Goal: Task Accomplishment & Management: Complete application form

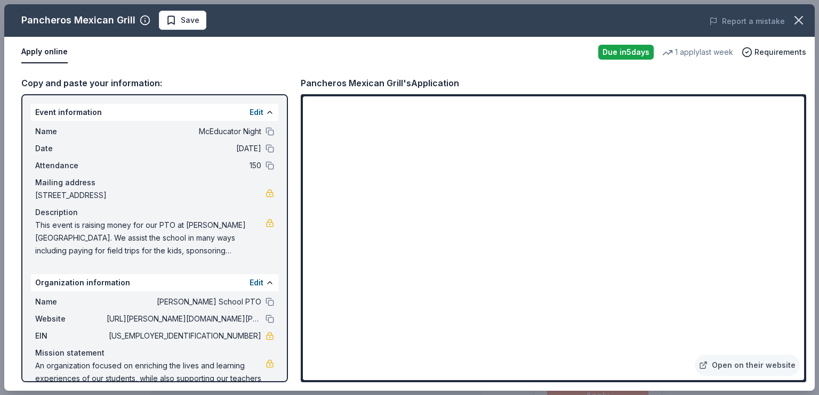
scroll to position [266, 0]
click at [265, 136] on button at bounding box center [269, 131] width 9 height 9
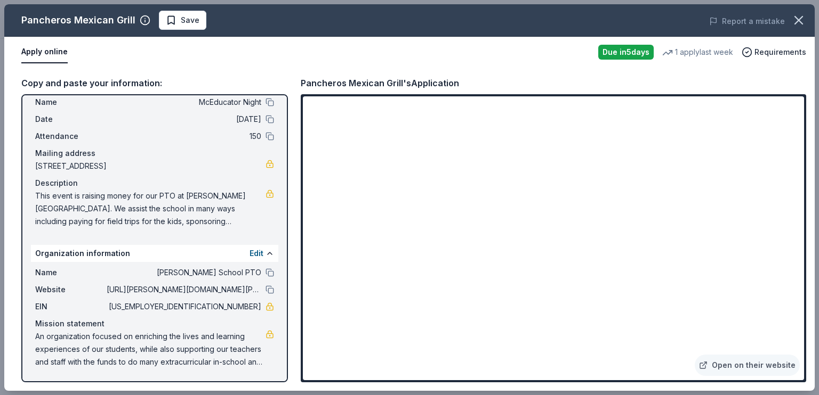
scroll to position [134, 0]
click at [51, 330] on span "An organization focused on enriching the lives and learning experiences of our …" at bounding box center [150, 349] width 230 height 38
click at [44, 330] on span "An organization focused on enriching the lives and learning experiences of our …" at bounding box center [150, 349] width 230 height 38
click at [47, 330] on span "An organization focused on enriching the lives and learning experiences of our …" at bounding box center [150, 349] width 230 height 38
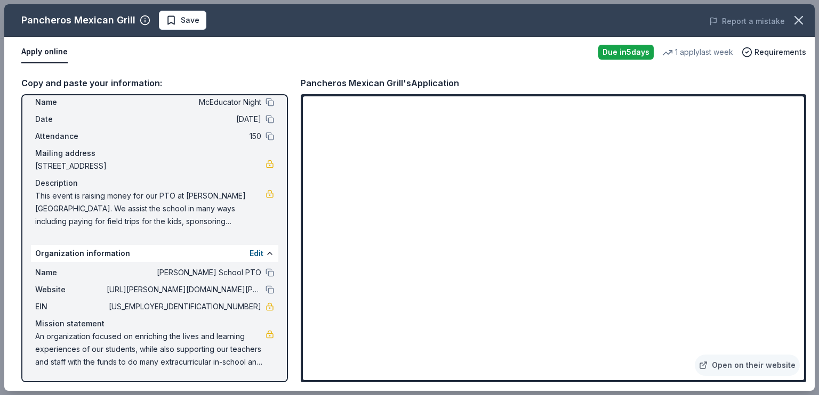
click at [47, 330] on span "An organization focused on enriching the lives and learning experiences of our …" at bounding box center [150, 349] width 230 height 38
drag, startPoint x: 45, startPoint y: 321, endPoint x: 228, endPoint y: 345, distance: 184.9
click at [228, 345] on span "An organization focused on enriching the lives and learning experiences of our …" at bounding box center [150, 349] width 230 height 38
click at [199, 27] on span "Save" at bounding box center [183, 20] width 34 height 13
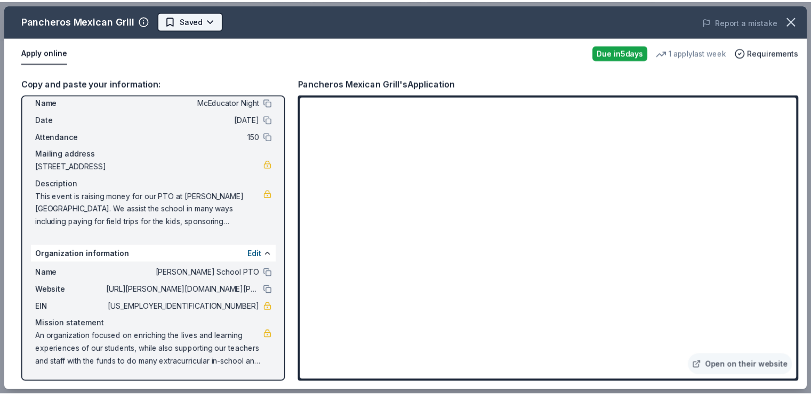
scroll to position [0, 0]
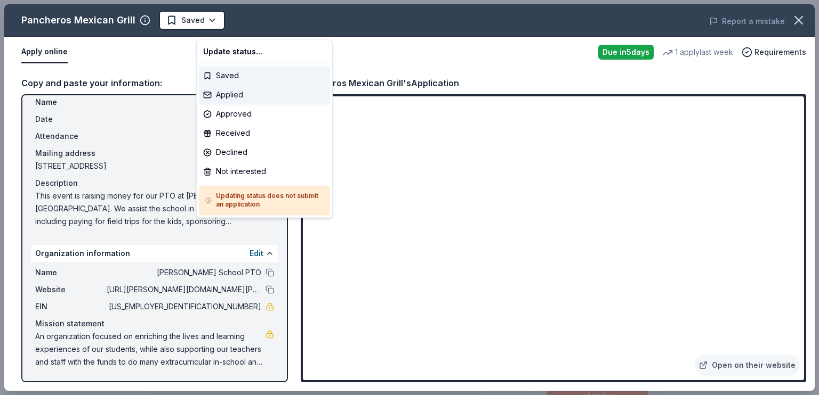
click at [262, 103] on div "Applied" at bounding box center [264, 94] width 131 height 19
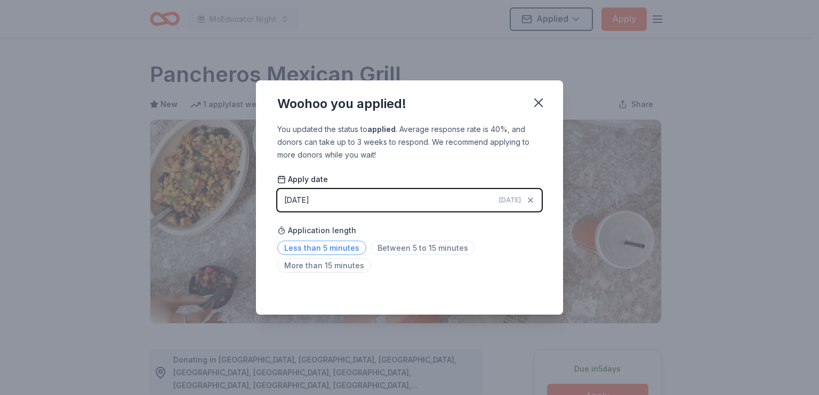
click at [323, 255] on span "Less than 5 minutes" at bounding box center [321, 248] width 89 height 14
click at [542, 99] on icon "button" at bounding box center [538, 102] width 7 height 7
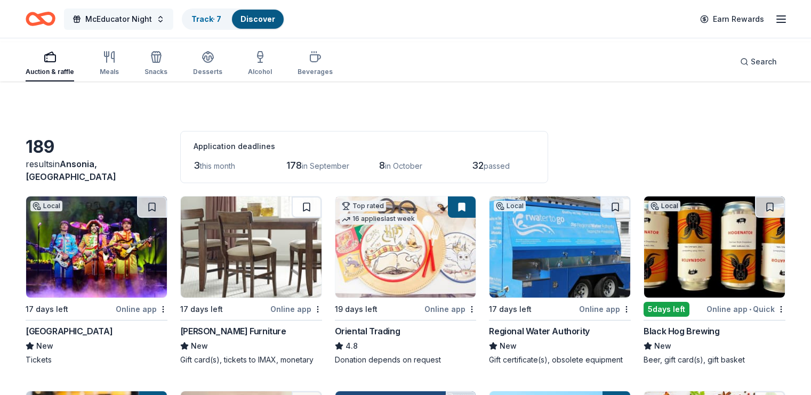
scroll to position [2718, 0]
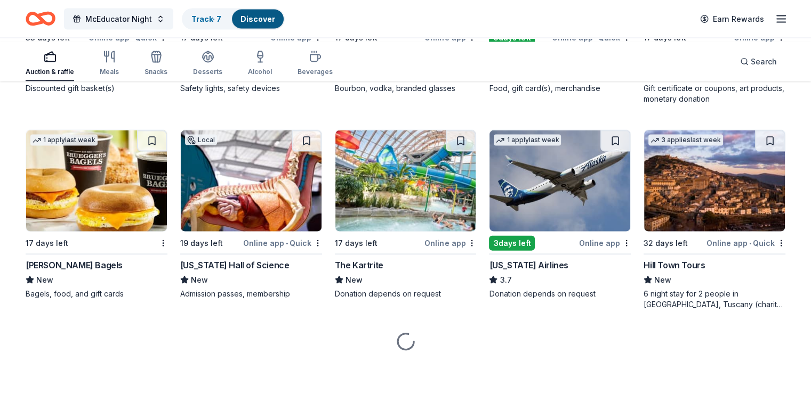
click at [774, 22] on icon "button" at bounding box center [780, 19] width 13 height 13
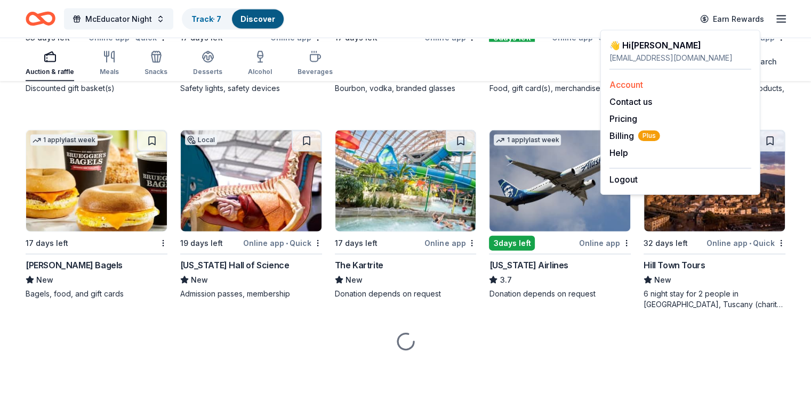
click at [643, 90] on link "Account" at bounding box center [626, 84] width 34 height 11
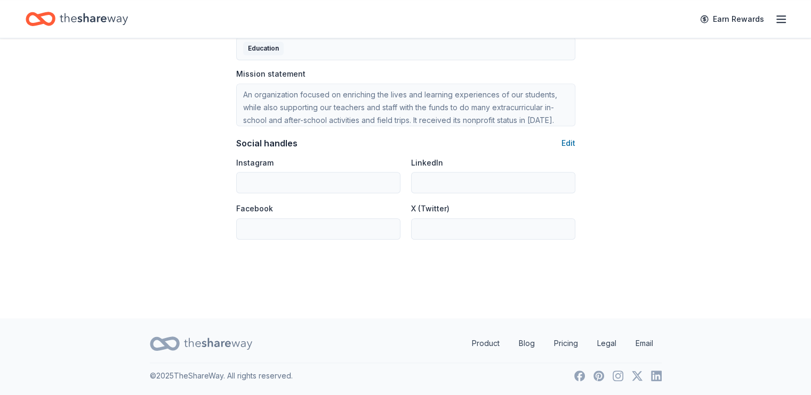
scroll to position [799, 0]
click at [563, 150] on button "Edit" at bounding box center [568, 143] width 14 height 13
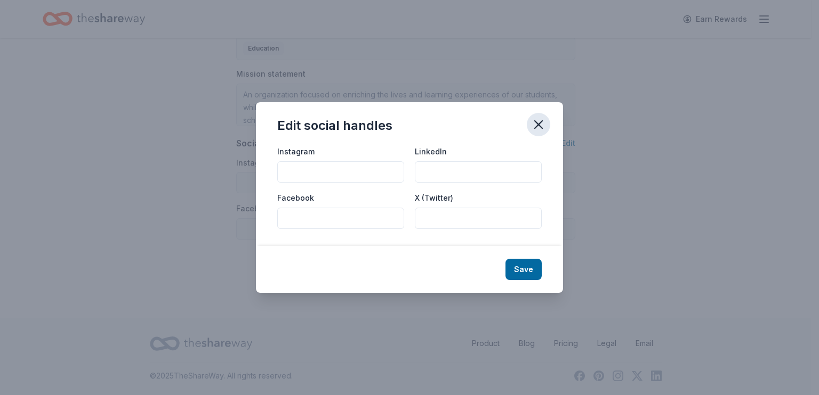
click at [546, 117] on icon "button" at bounding box center [538, 124] width 15 height 15
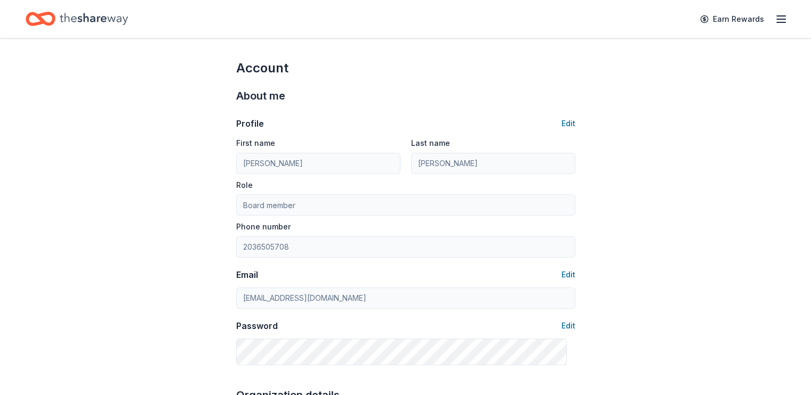
scroll to position [0, 0]
click at [776, 19] on line "button" at bounding box center [780, 19] width 9 height 0
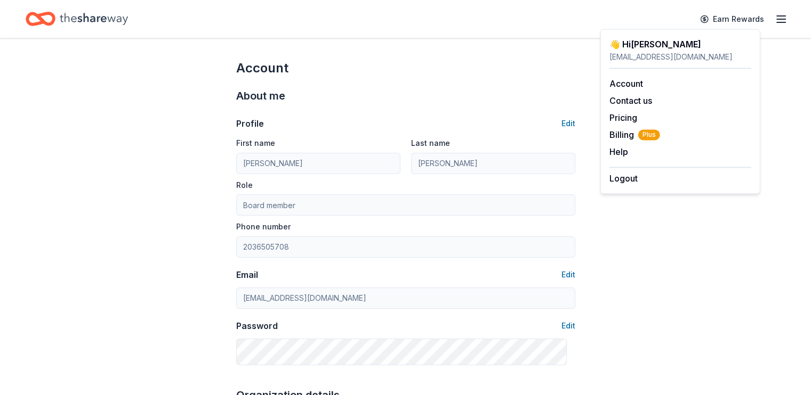
click at [776, 16] on line "button" at bounding box center [780, 16] width 9 height 0
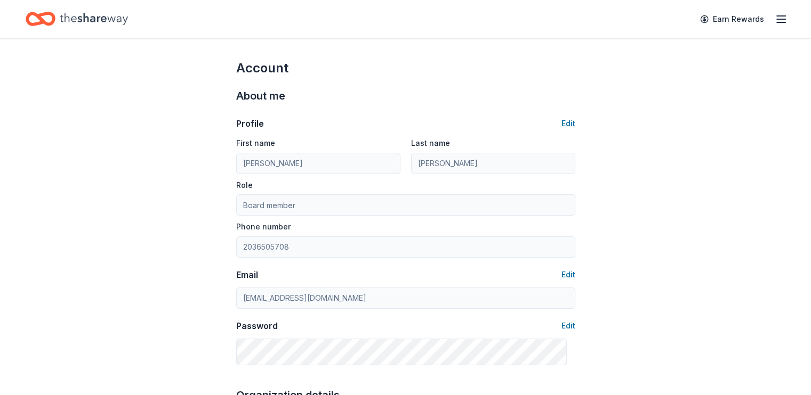
click at [104, 20] on icon "Home" at bounding box center [94, 19] width 68 height 22
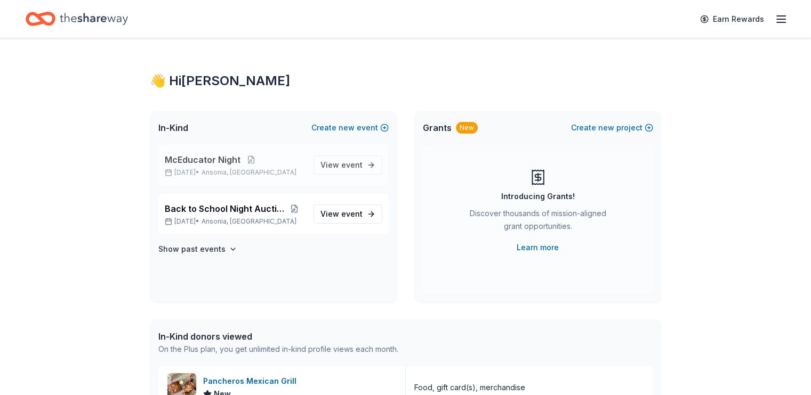
click at [226, 166] on span "McEducator Night" at bounding box center [203, 159] width 76 height 13
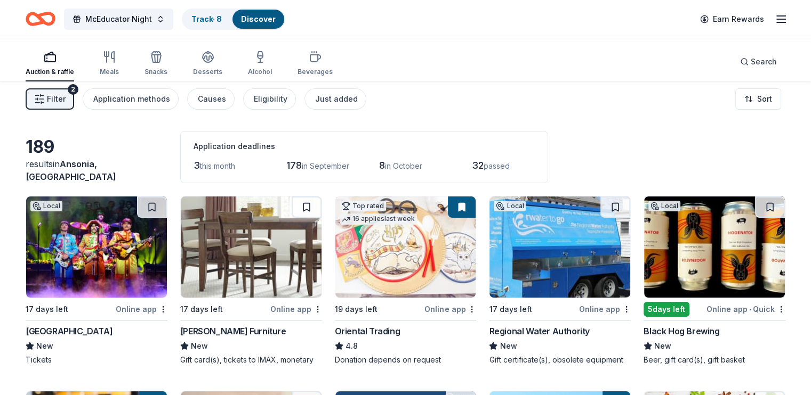
click at [235, 171] on span "this month" at bounding box center [217, 165] width 35 height 9
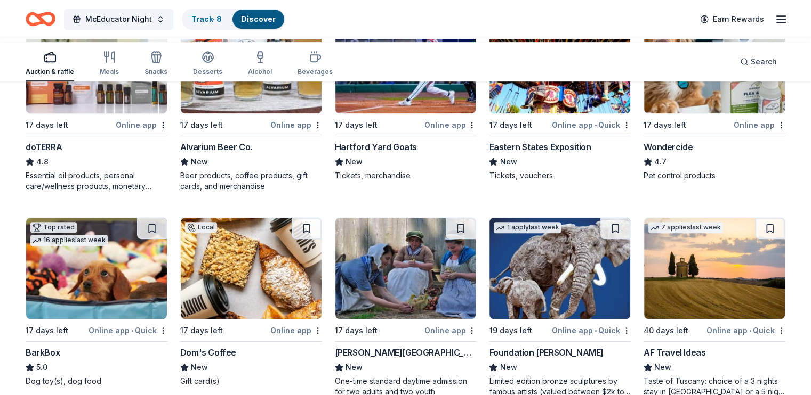
scroll to position [586, 0]
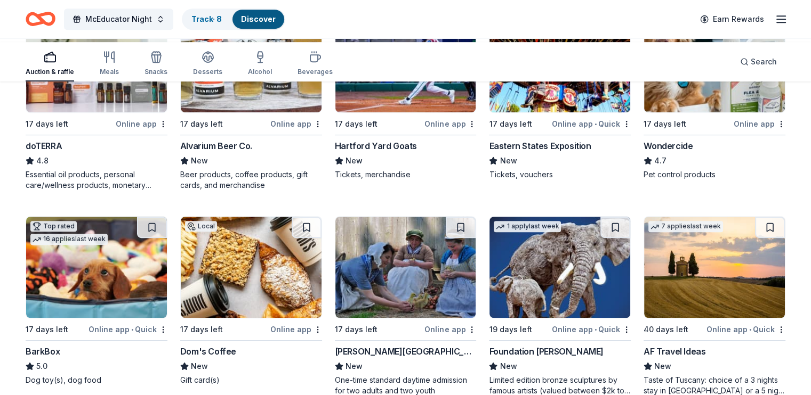
click at [403, 112] on img at bounding box center [405, 61] width 141 height 101
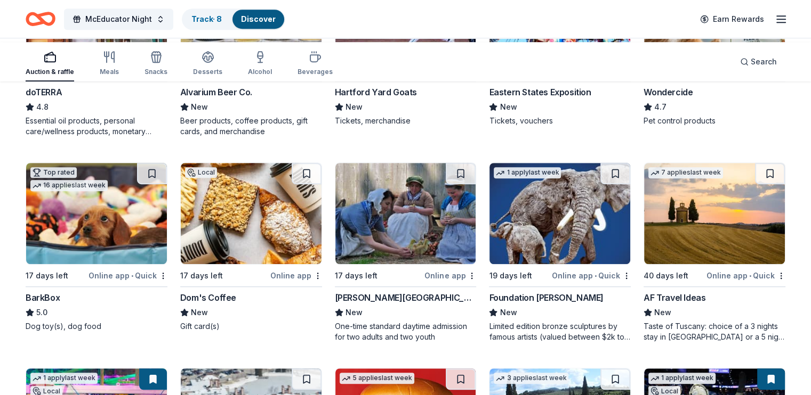
scroll to position [640, 0]
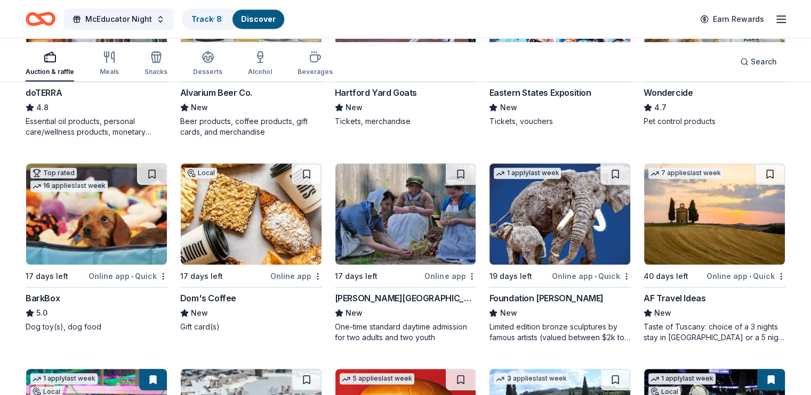
click at [439, 59] on img at bounding box center [405, 8] width 141 height 101
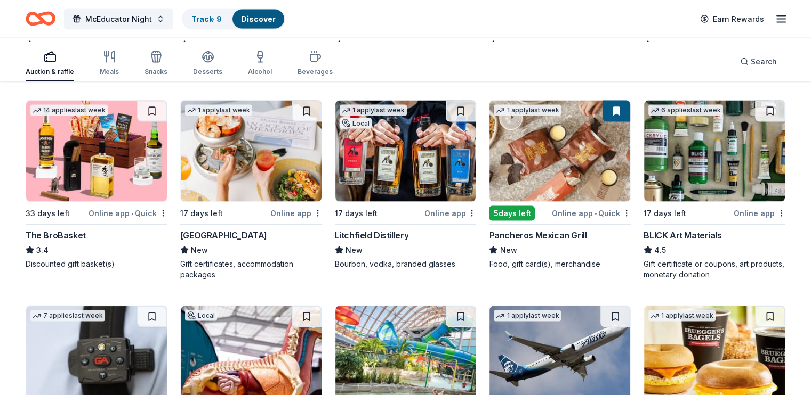
scroll to position [2185, 0]
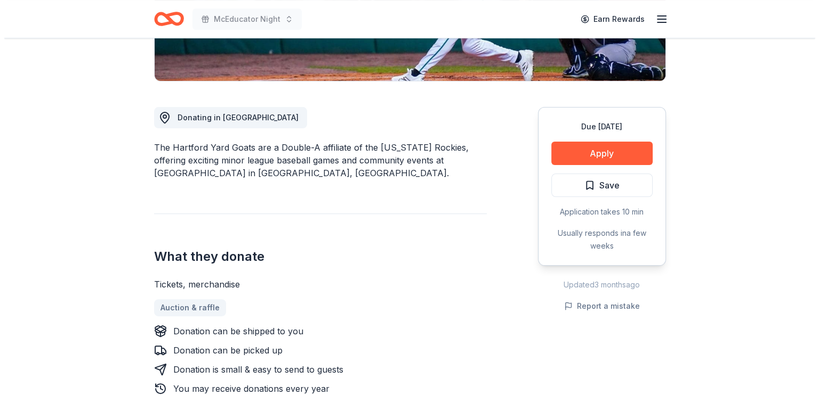
scroll to position [266, 0]
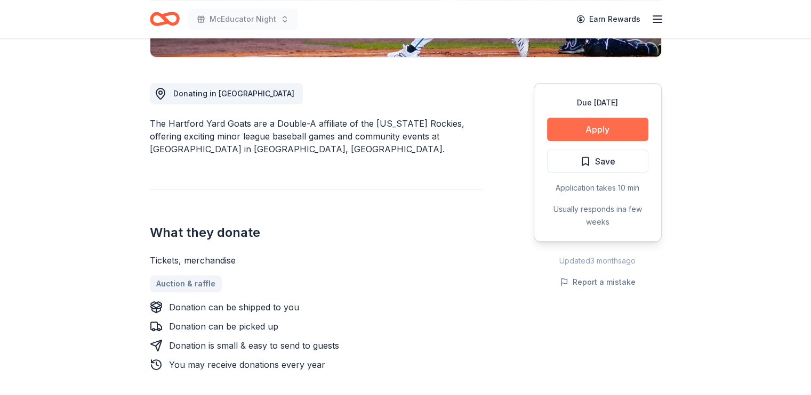
click at [559, 141] on button "Apply" at bounding box center [597, 129] width 101 height 23
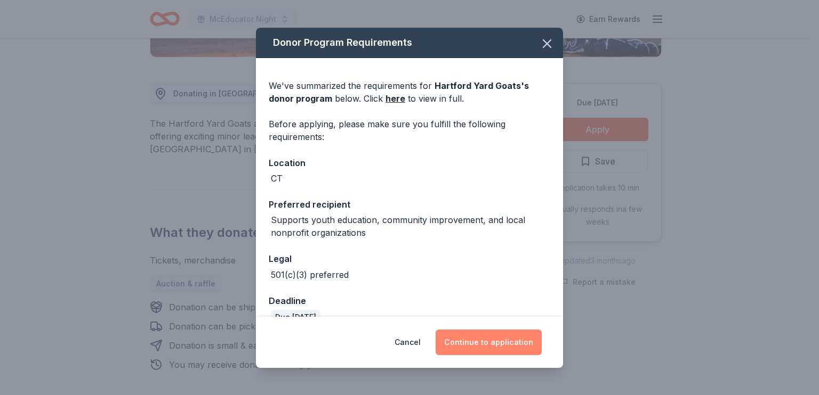
click at [495, 333] on button "Continue to application" at bounding box center [488, 343] width 106 height 26
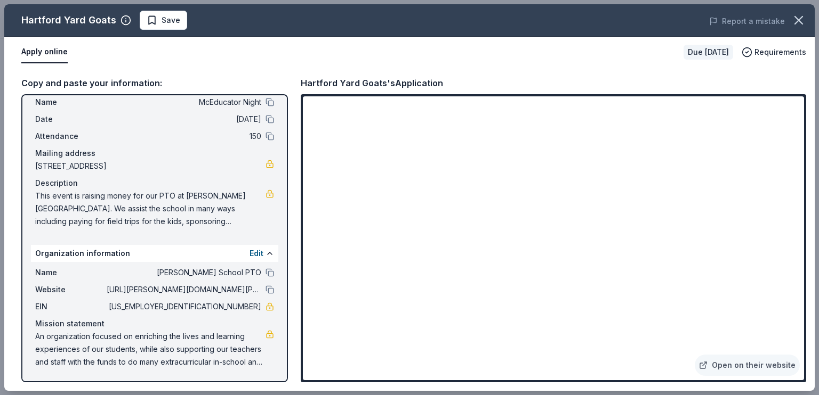
scroll to position [134, 0]
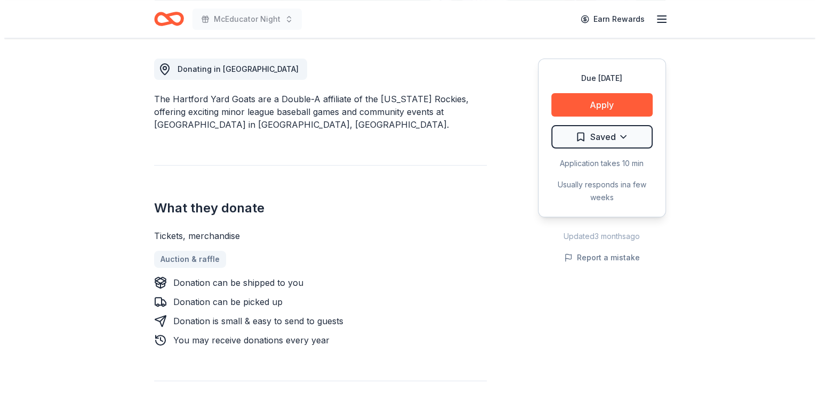
scroll to position [320, 0]
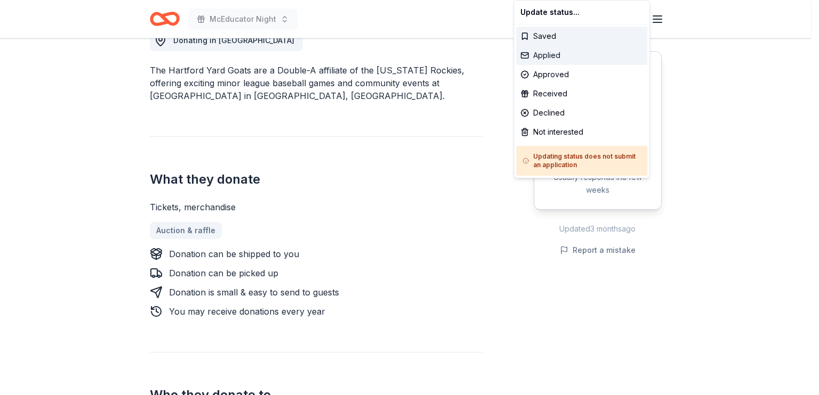
click at [570, 65] on div "Applied" at bounding box center [581, 55] width 131 height 19
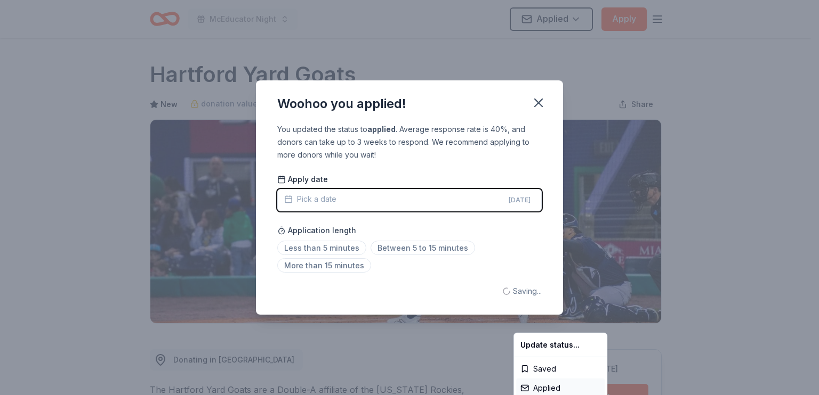
scroll to position [0, 0]
click at [294, 256] on html "McEducator Night Applied Apply Due in 17 days Share Hartford Yard Goats New don…" at bounding box center [409, 197] width 819 height 395
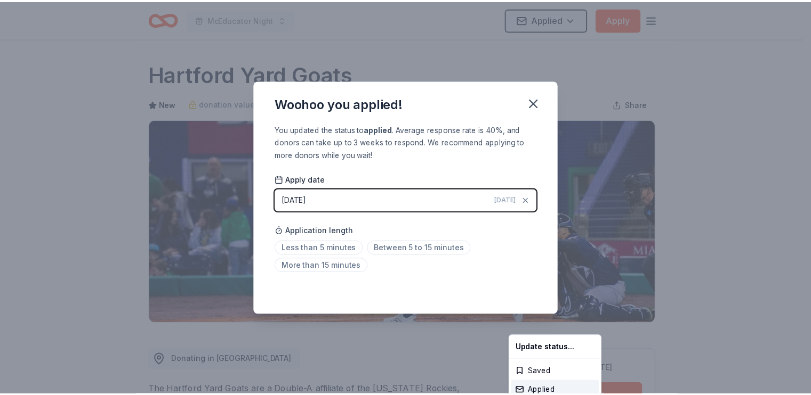
scroll to position [332, 0]
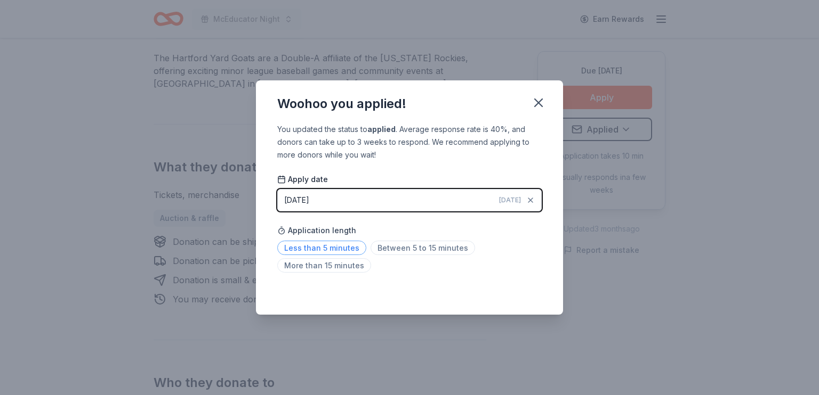
click at [316, 255] on span "Less than 5 minutes" at bounding box center [321, 248] width 89 height 14
click at [546, 95] on icon "button" at bounding box center [538, 102] width 15 height 15
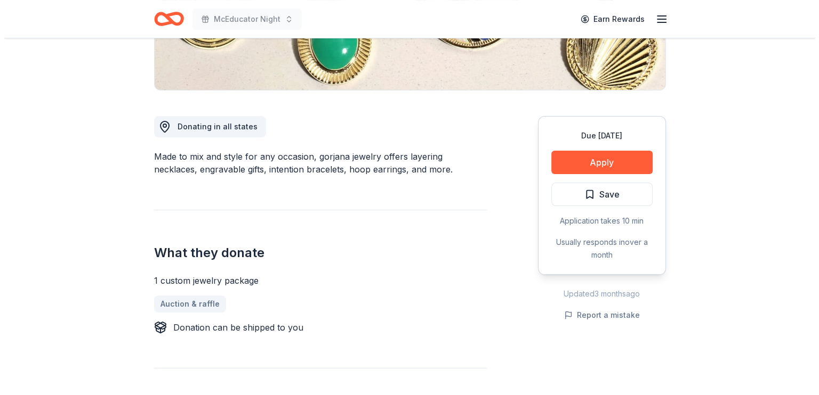
scroll to position [266, 0]
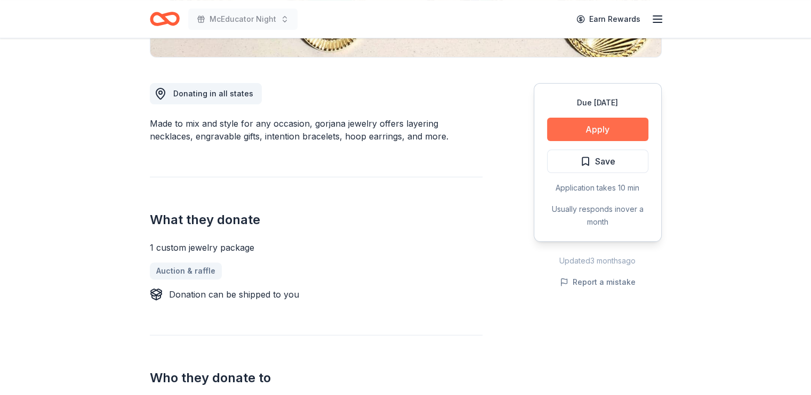
click at [547, 141] on button "Apply" at bounding box center [597, 129] width 101 height 23
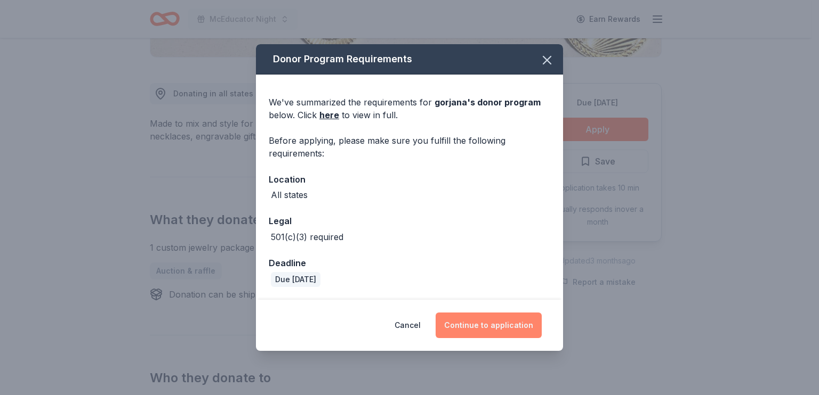
click at [480, 338] on button "Continue to application" at bounding box center [488, 326] width 106 height 26
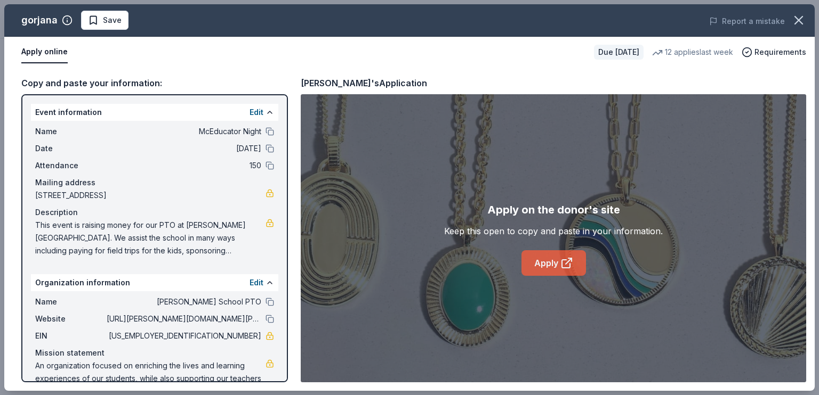
click at [546, 276] on link "Apply" at bounding box center [553, 263] width 64 height 26
